Goal: Navigation & Orientation: Find specific page/section

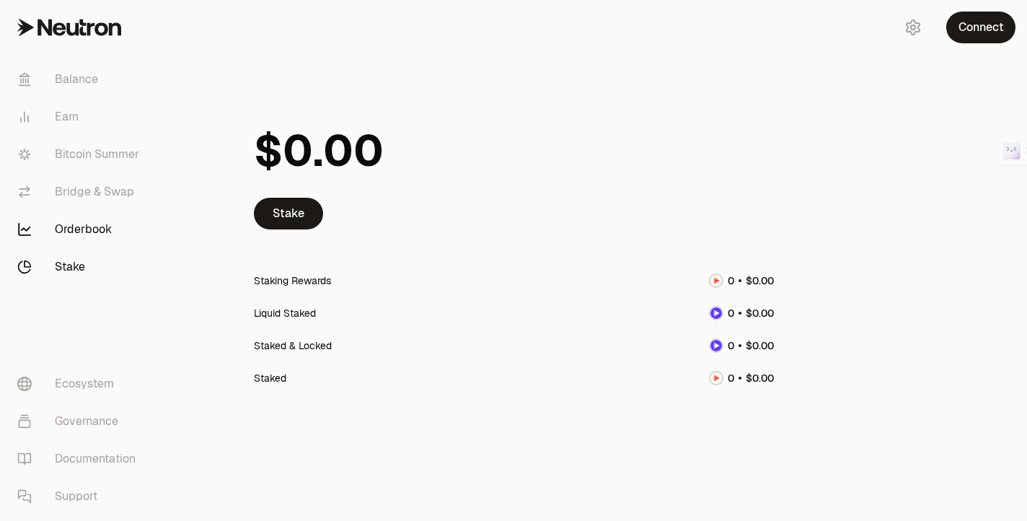
click at [84, 227] on link "Orderbook" at bounding box center [81, 229] width 150 height 37
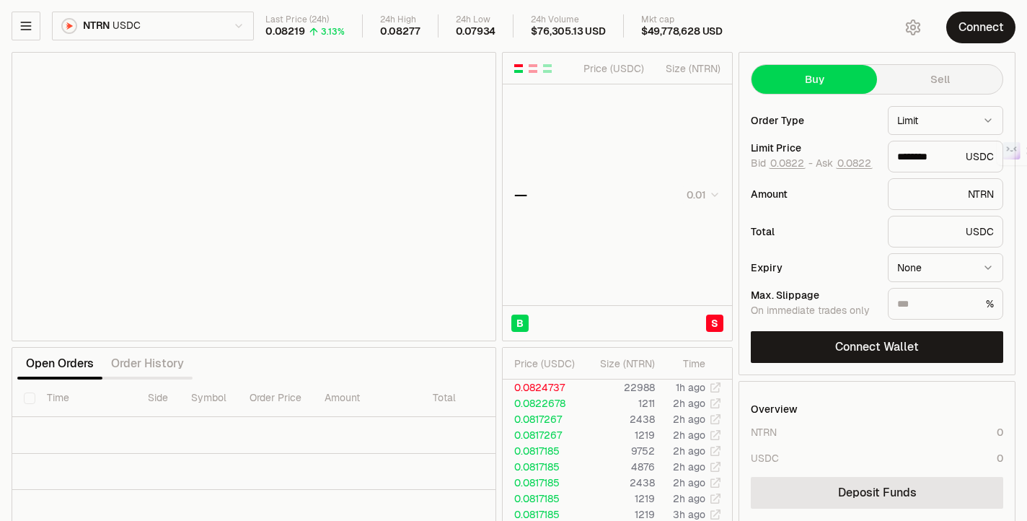
type input "********"
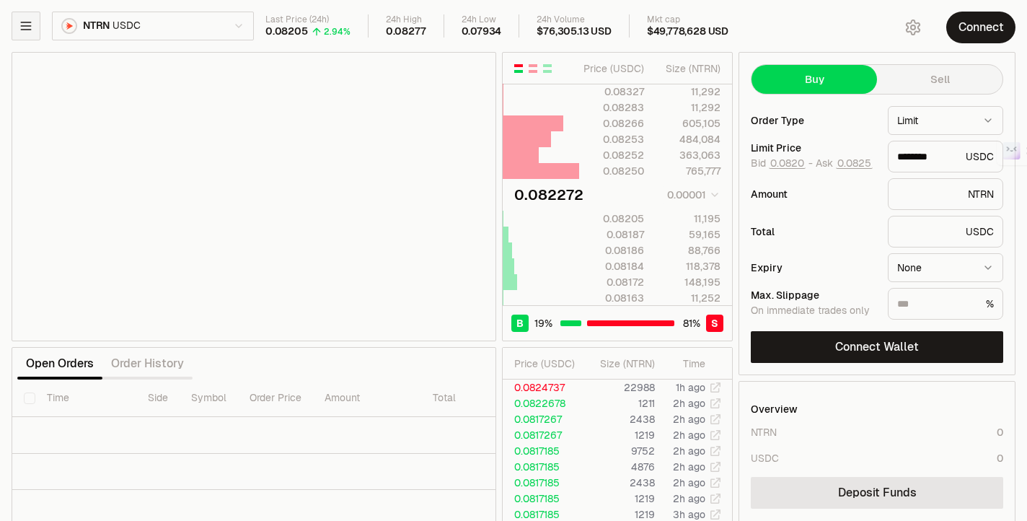
click at [27, 31] on icon "button" at bounding box center [26, 26] width 14 height 14
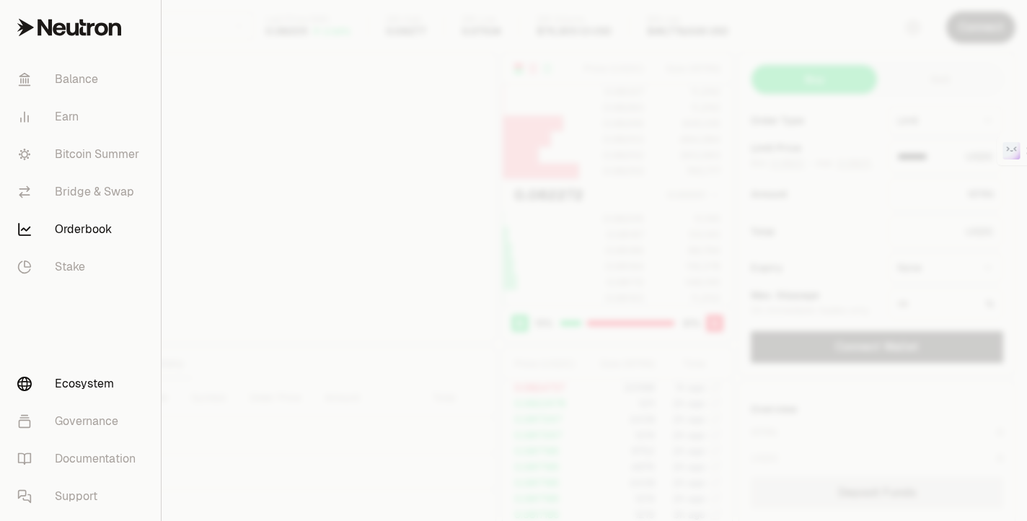
click at [101, 383] on link "Ecosystem" at bounding box center [80, 383] width 149 height 37
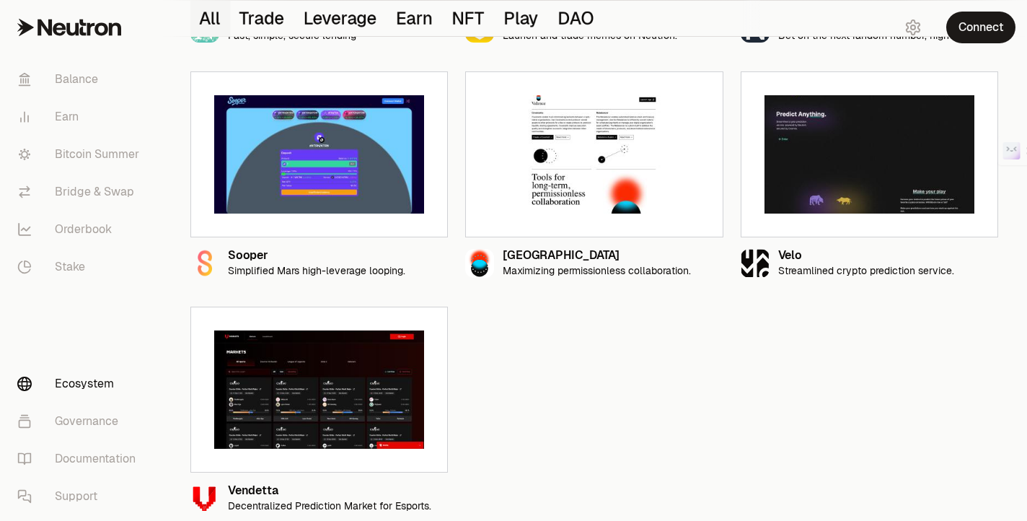
scroll to position [1553, 0]
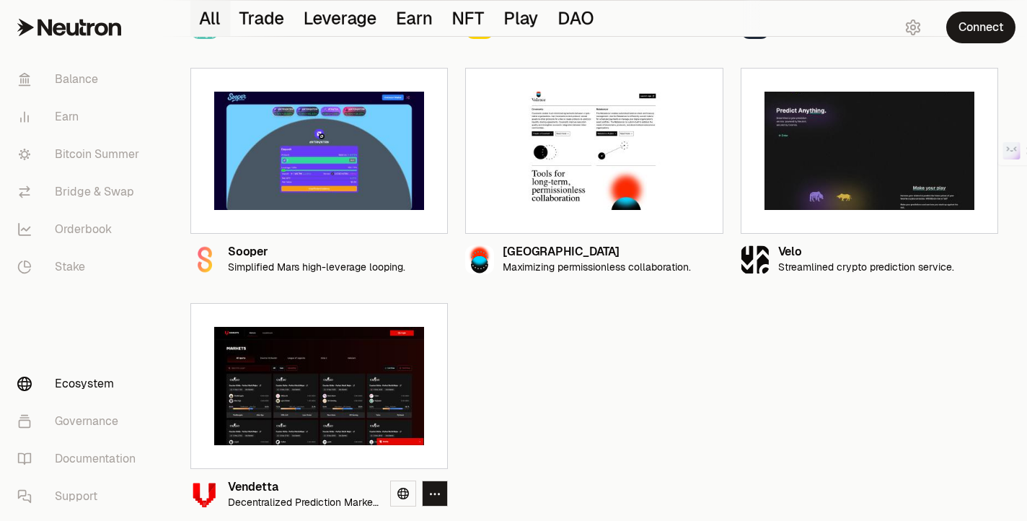
click at [326, 416] on img at bounding box center [319, 386] width 210 height 118
click at [406, 495] on icon at bounding box center [403, 493] width 12 height 12
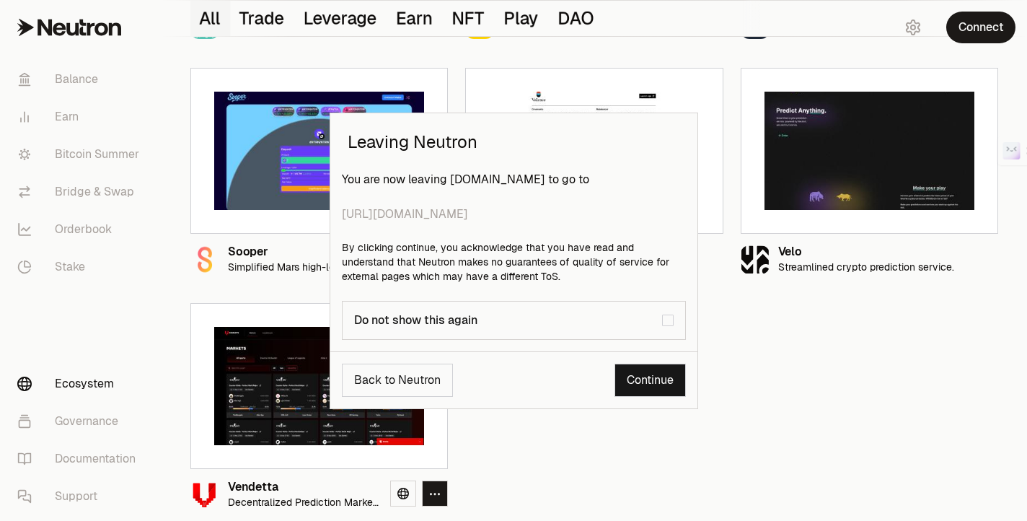
click at [653, 378] on link "Continue" at bounding box center [649, 379] width 71 height 33
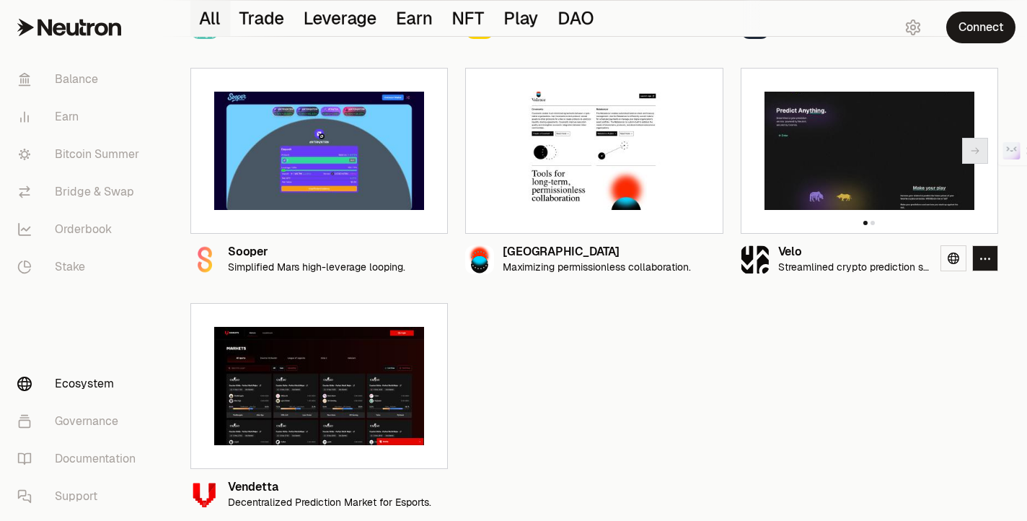
click at [826, 156] on img at bounding box center [869, 151] width 210 height 118
click at [956, 262] on icon at bounding box center [954, 258] width 12 height 12
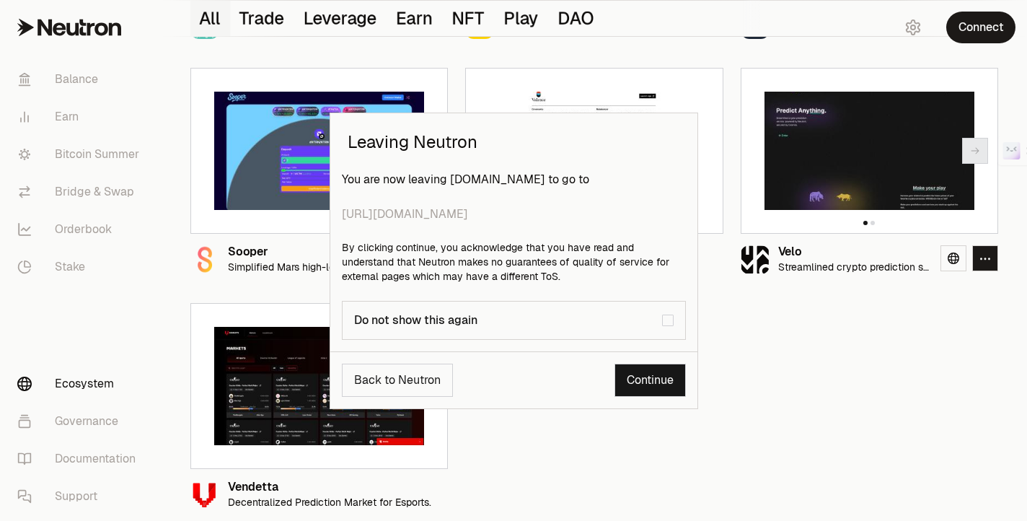
click at [643, 381] on link "Continue" at bounding box center [649, 379] width 71 height 33
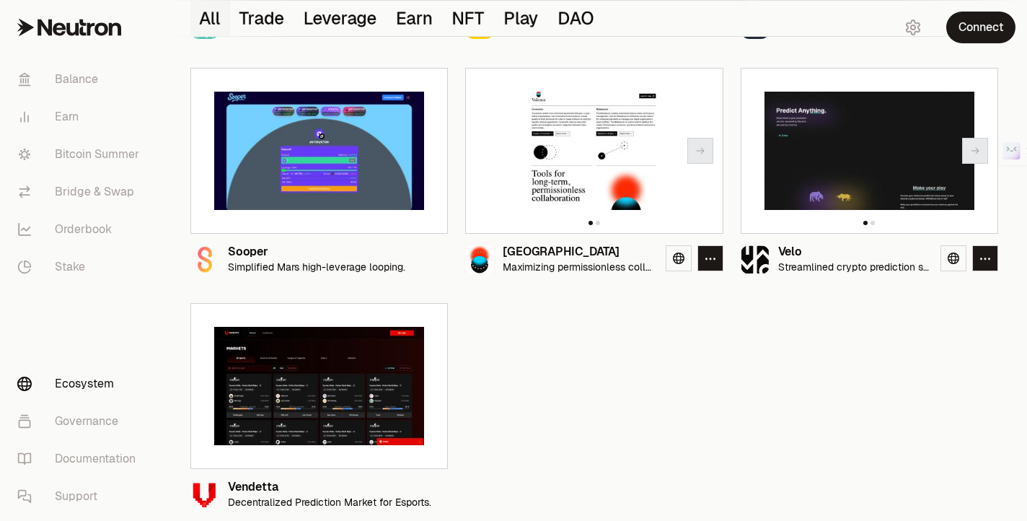
click at [595, 154] on img at bounding box center [594, 151] width 210 height 118
click at [679, 257] on icon at bounding box center [679, 258] width 12 height 12
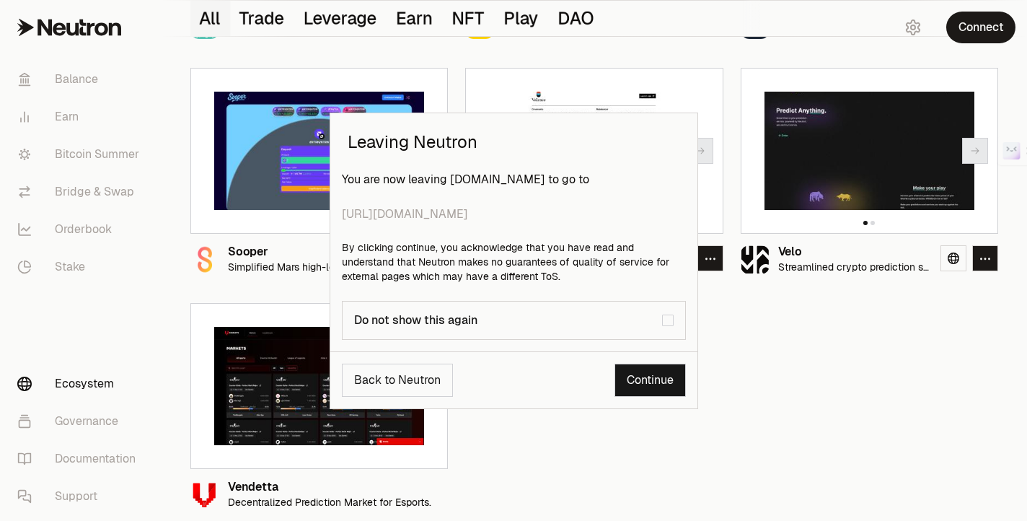
click at [661, 385] on link "Continue" at bounding box center [649, 379] width 71 height 33
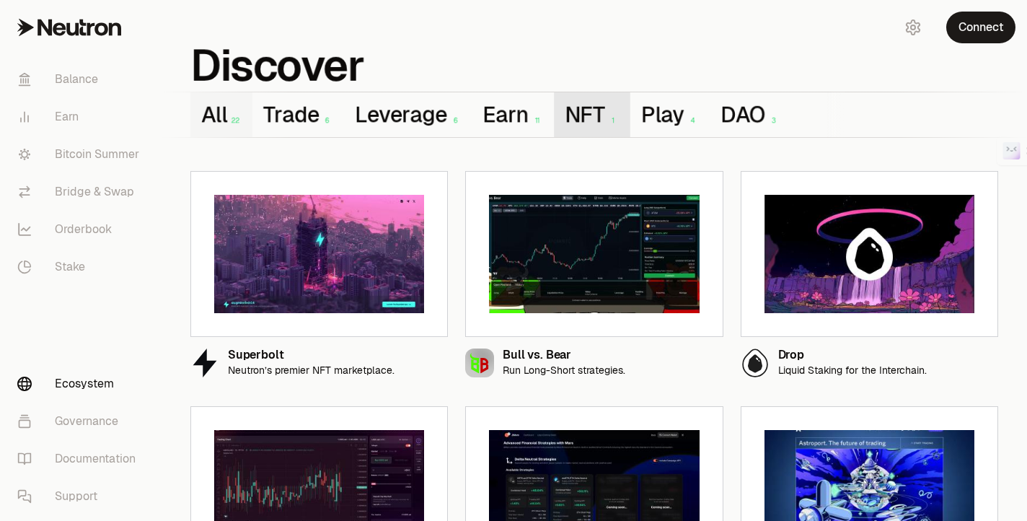
scroll to position [41, 0]
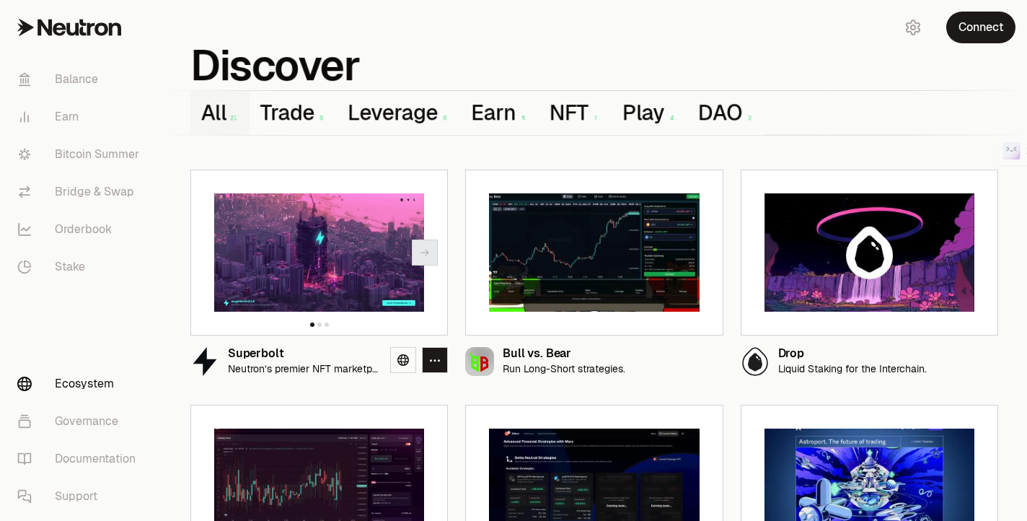
click at [331, 231] on img at bounding box center [319, 252] width 210 height 118
click at [404, 363] on icon at bounding box center [403, 360] width 12 height 12
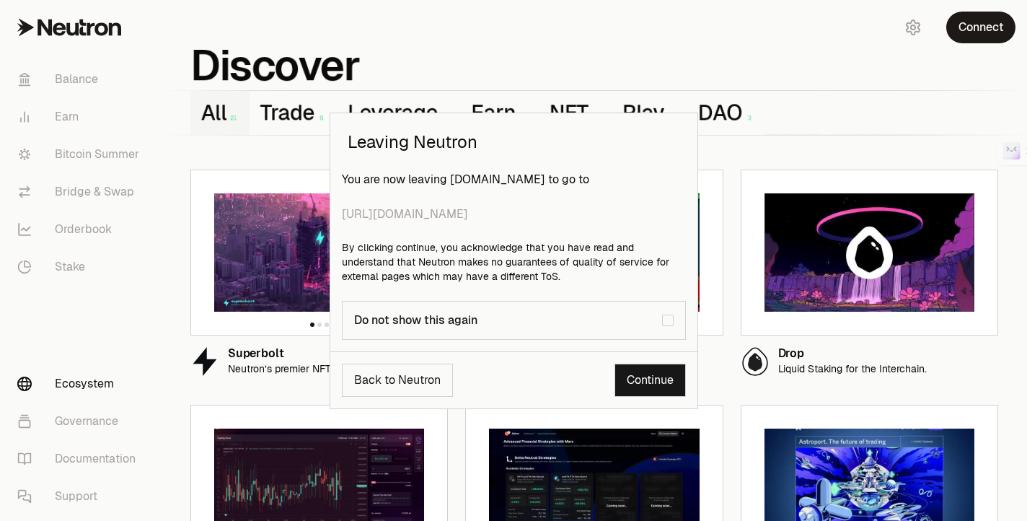
click at [645, 381] on link "Continue" at bounding box center [649, 379] width 71 height 33
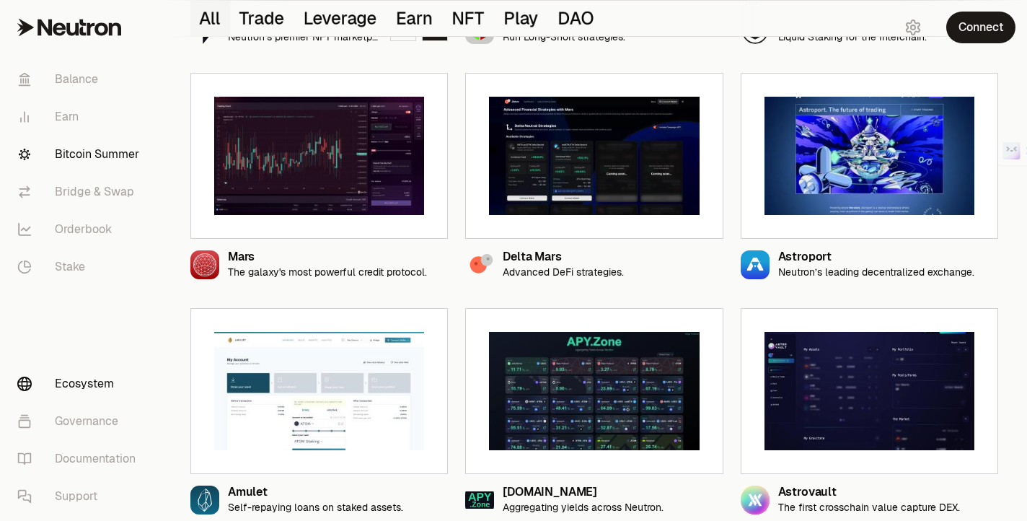
scroll to position [379, 0]
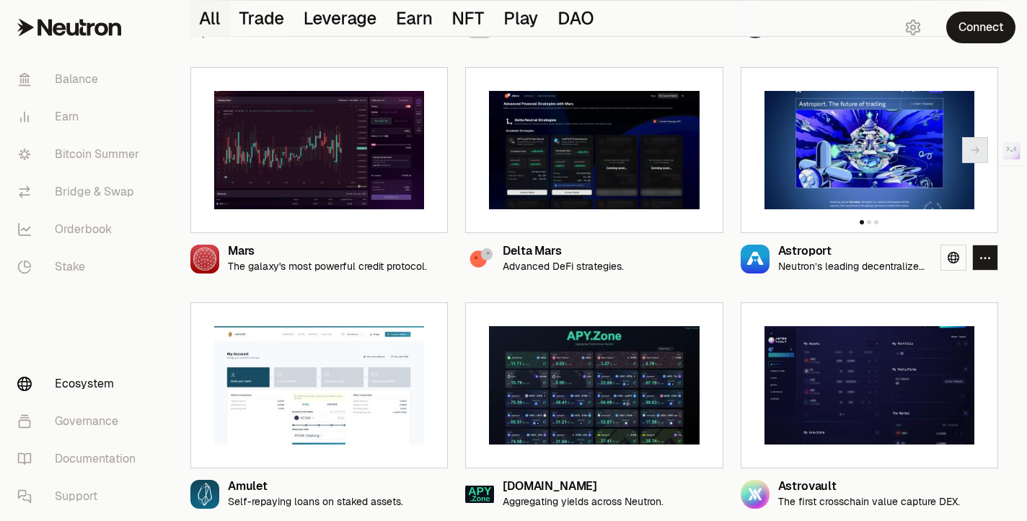
click at [844, 167] on img at bounding box center [869, 150] width 210 height 118
click at [998, 151] on div "⌘M Open Merlin Open Merlin" at bounding box center [1012, 138] width 29 height 124
click at [971, 151] on icon "button" at bounding box center [975, 150] width 12 height 12
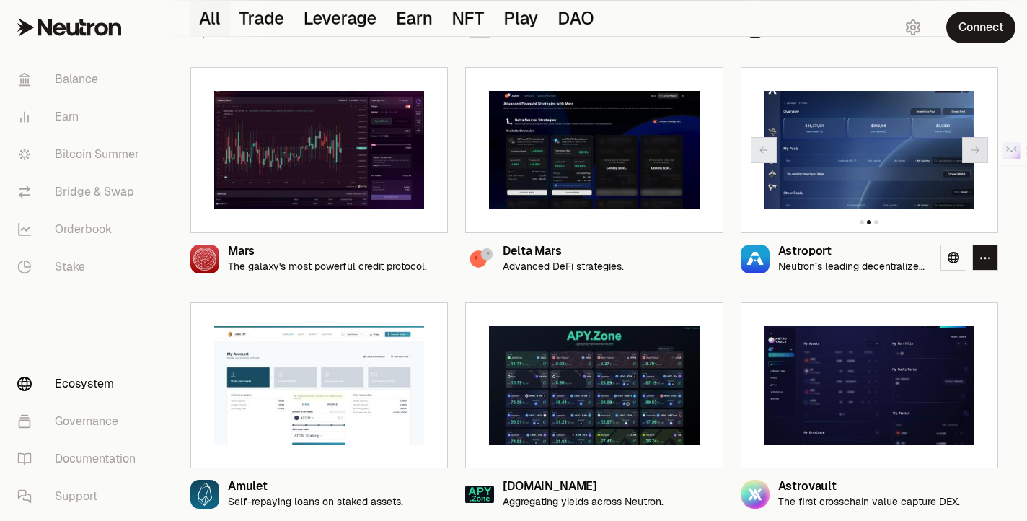
click at [971, 151] on icon "button" at bounding box center [975, 150] width 12 height 12
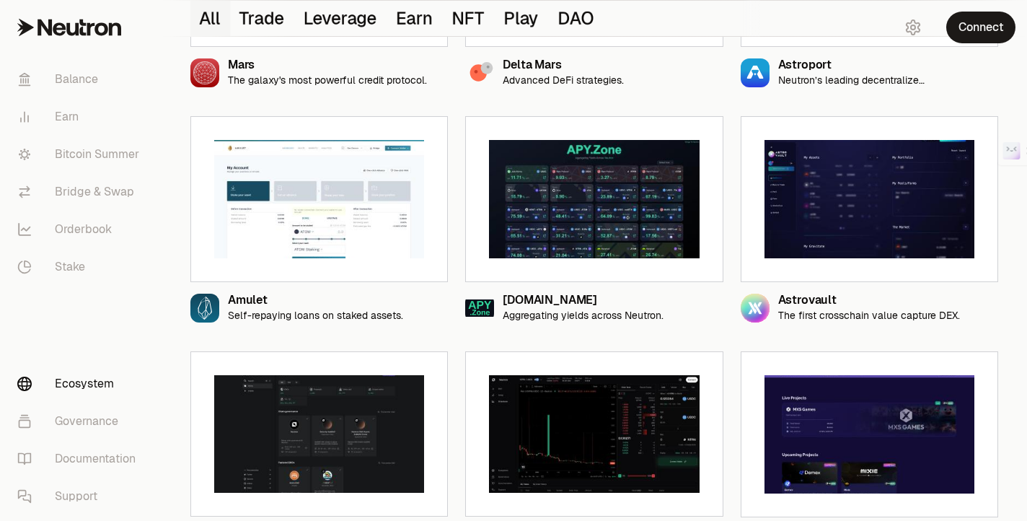
scroll to position [570, 0]
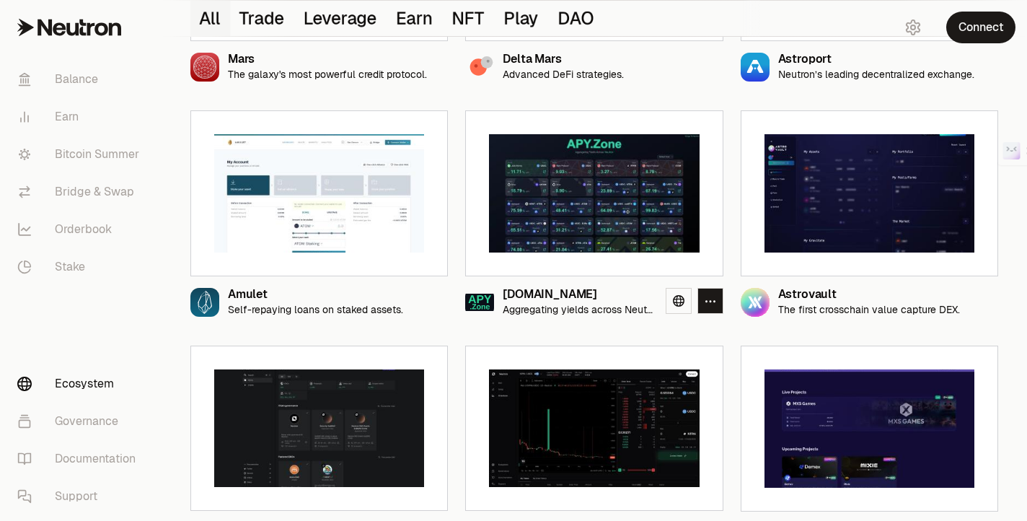
click at [613, 216] on img at bounding box center [594, 193] width 210 height 118
click at [682, 301] on icon at bounding box center [679, 301] width 12 height 12
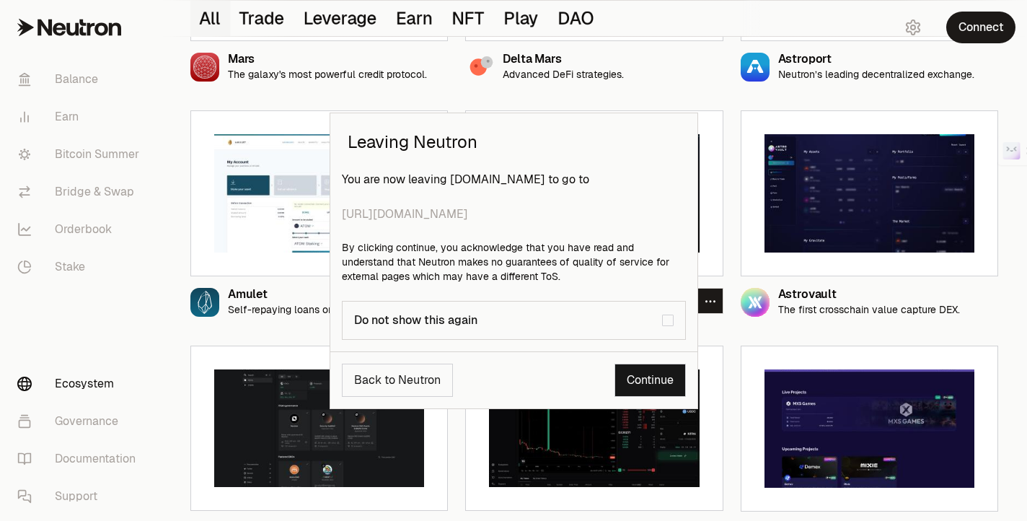
click at [652, 370] on link "Continue" at bounding box center [649, 379] width 71 height 33
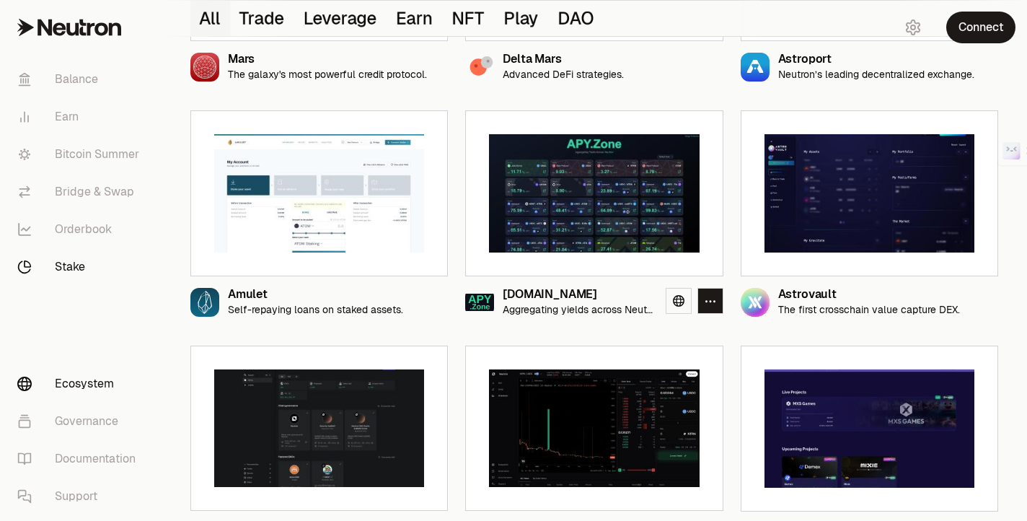
click at [75, 268] on link "Stake" at bounding box center [81, 266] width 150 height 37
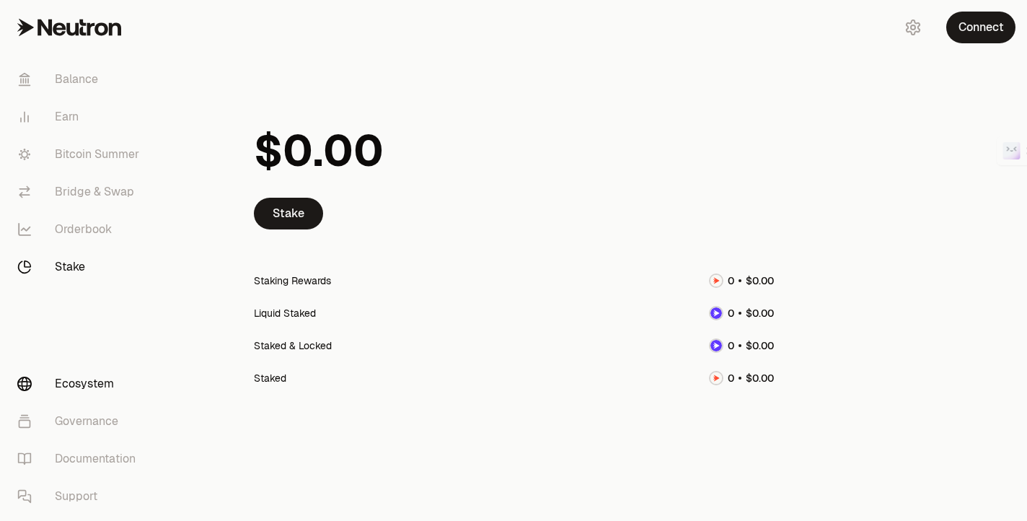
click at [89, 382] on link "Ecosystem" at bounding box center [81, 383] width 150 height 37
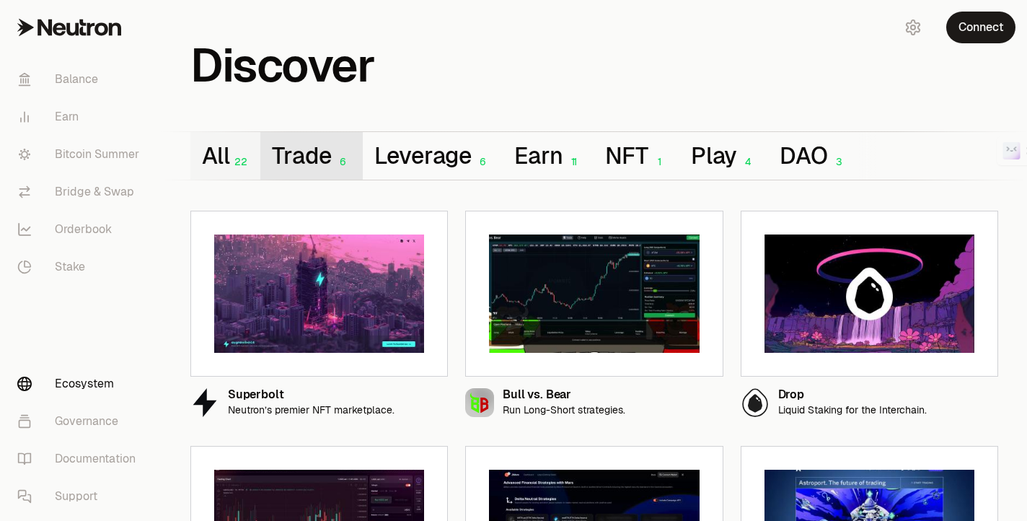
click at [307, 163] on button "Trade 6" at bounding box center [311, 156] width 102 height 48
